Goal: Task Accomplishment & Management: Complete application form

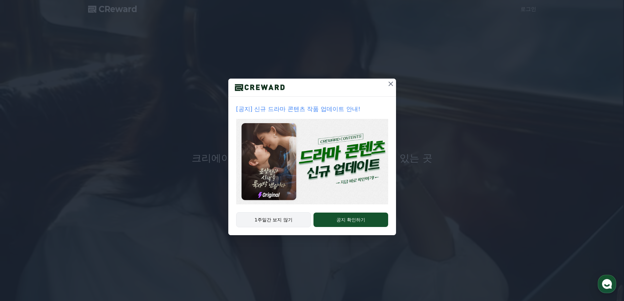
click at [288, 220] on button "1주일간 보지 않기" at bounding box center [273, 219] width 75 height 15
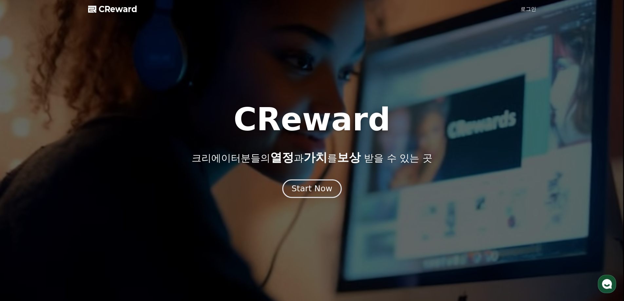
click at [312, 187] on div "Start Now" at bounding box center [312, 188] width 41 height 11
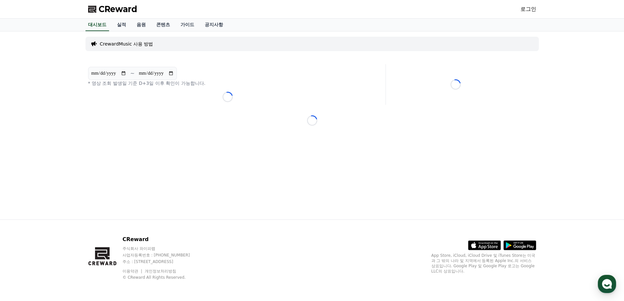
click at [531, 10] on link "로그인" at bounding box center [529, 9] width 16 height 8
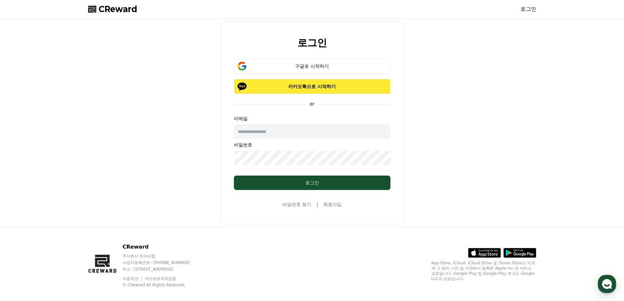
click at [292, 87] on p "카카오톡으로 시작하기" at bounding box center [312, 86] width 138 height 7
click at [320, 66] on div "구글로 시작하기" at bounding box center [312, 66] width 138 height 7
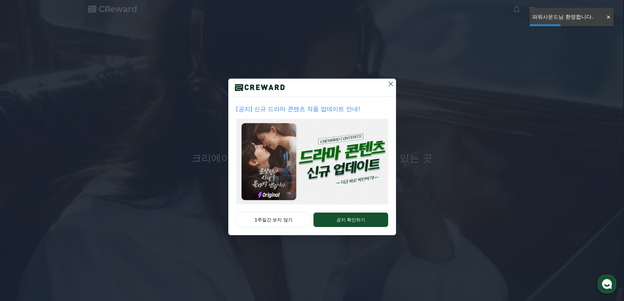
click at [392, 82] on icon at bounding box center [391, 84] width 8 height 8
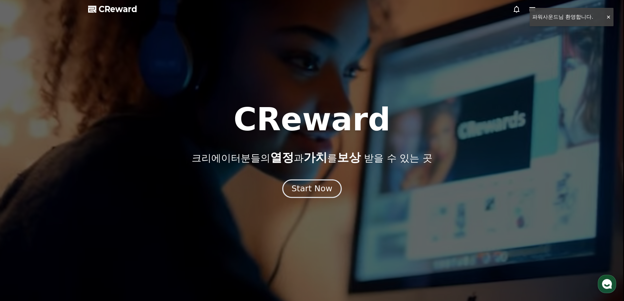
click at [319, 183] on button "Start Now" at bounding box center [311, 188] width 59 height 19
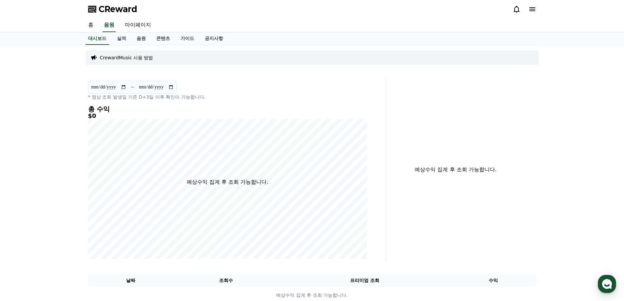
click at [92, 27] on link "홈" at bounding box center [91, 25] width 16 height 14
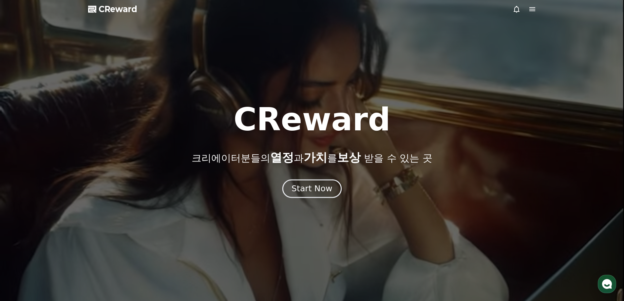
click at [323, 194] on div "Start Now" at bounding box center [312, 188] width 41 height 11
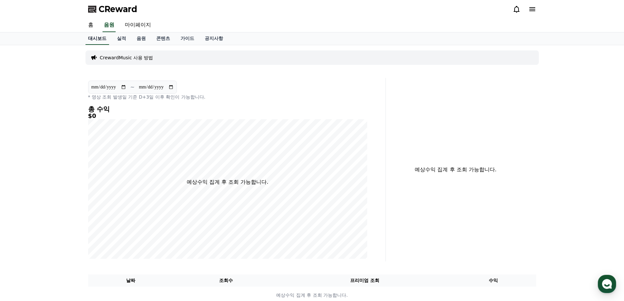
click at [104, 37] on link "대시보드" at bounding box center [98, 38] width 24 height 12
click at [136, 39] on link "음원" at bounding box center [141, 38] width 20 height 12
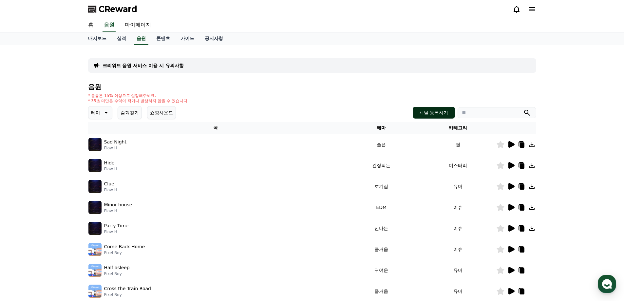
click at [427, 107] on button "채널 등록하기" at bounding box center [434, 113] width 42 height 12
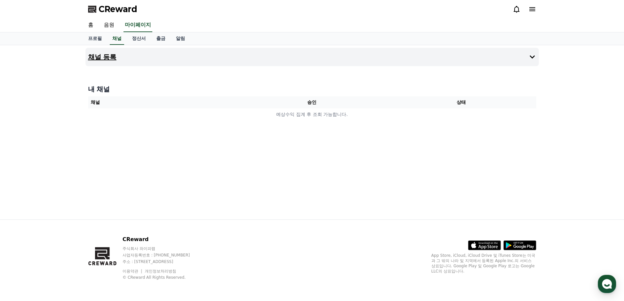
click at [521, 56] on button "채널 등록" at bounding box center [312, 57] width 453 height 18
